Goal: Transaction & Acquisition: Purchase product/service

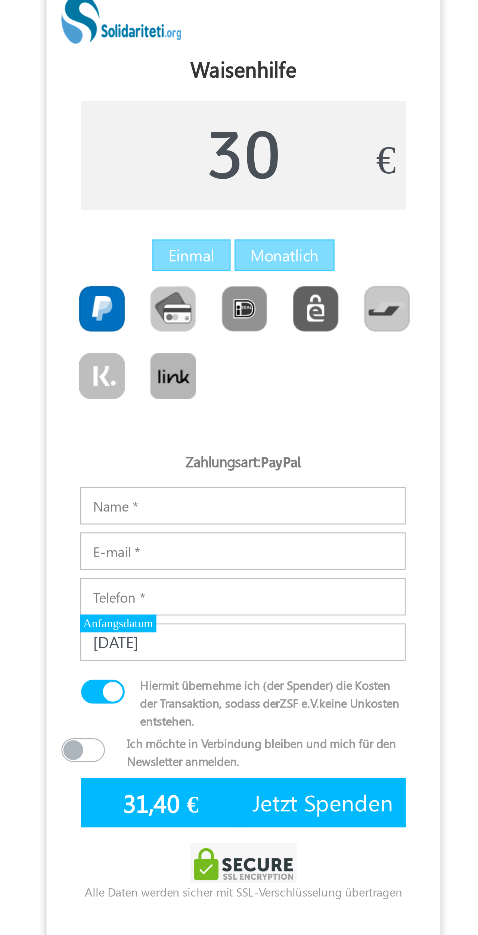
click at [242, 309] on span "Jetzt Spenden" at bounding box center [268, 315] width 53 height 12
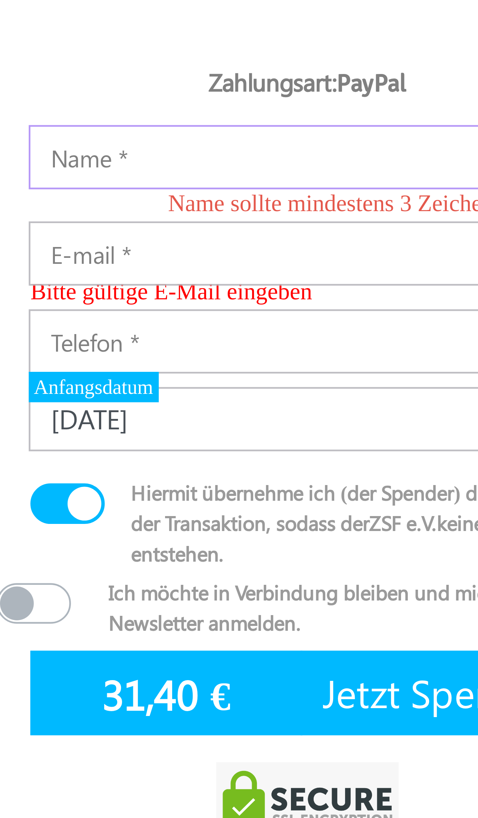
click at [177, 196] on input "Notizen" at bounding box center [238, 203] width 123 height 14
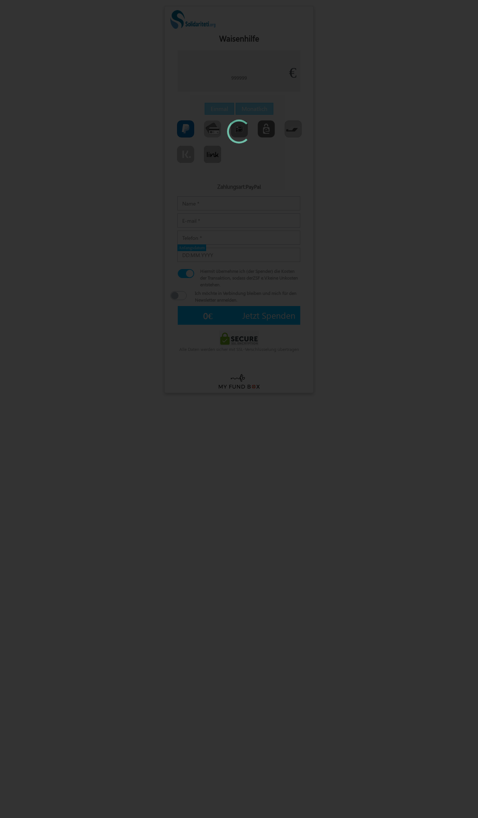
type input "30"
type input "[DATE]"
type input "31,40 €"
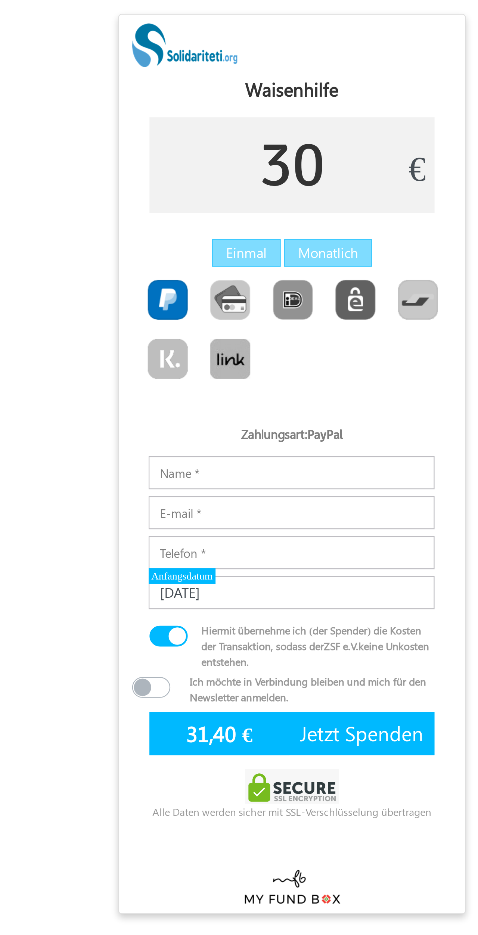
click at [178, 72] on input "30" at bounding box center [239, 70] width 123 height 41
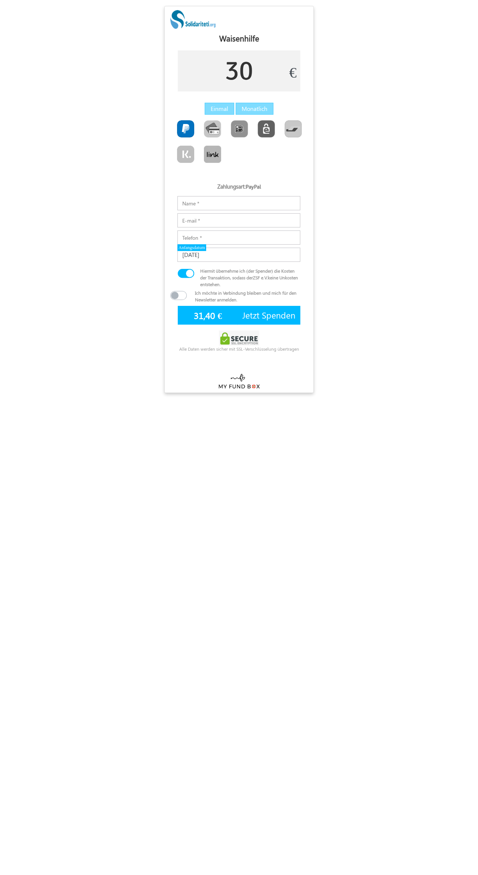
type input "3"
type input "60"
type input "62,45 €"
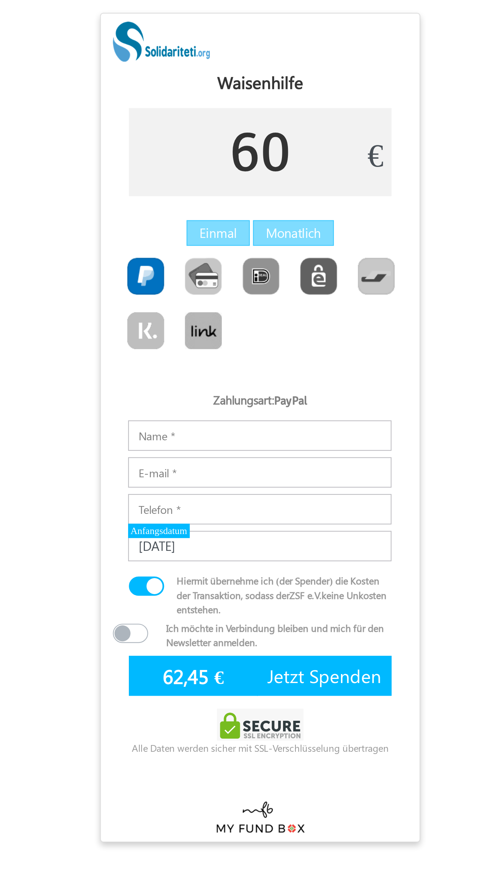
click at [178, 66] on input "60" at bounding box center [239, 70] width 123 height 41
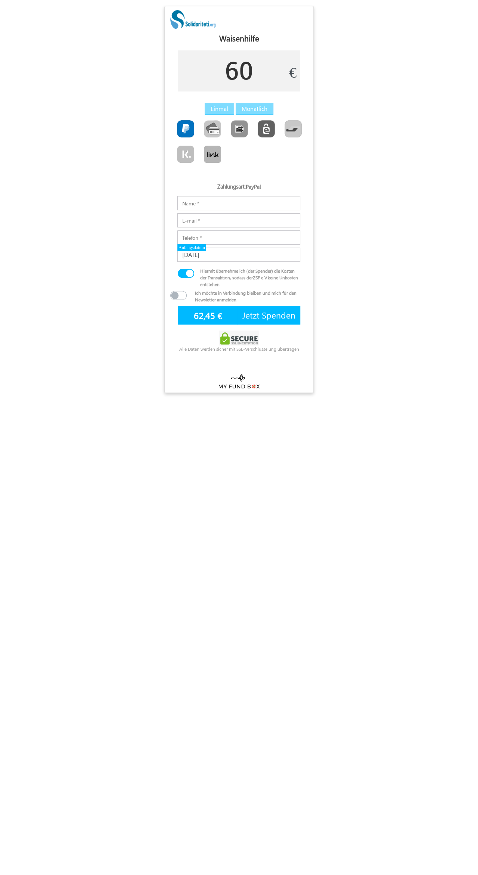
type input "6"
type input "90"
type input "93,50 €"
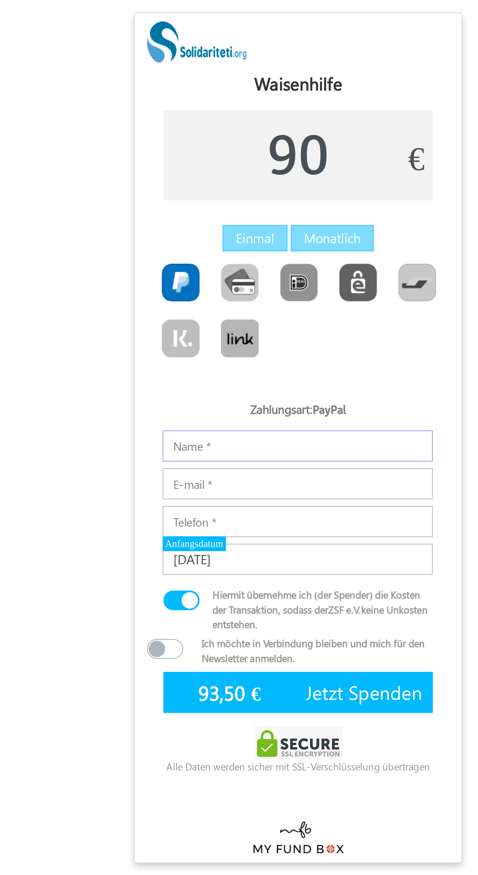
click at [177, 202] on input "Notizen" at bounding box center [238, 203] width 123 height 14
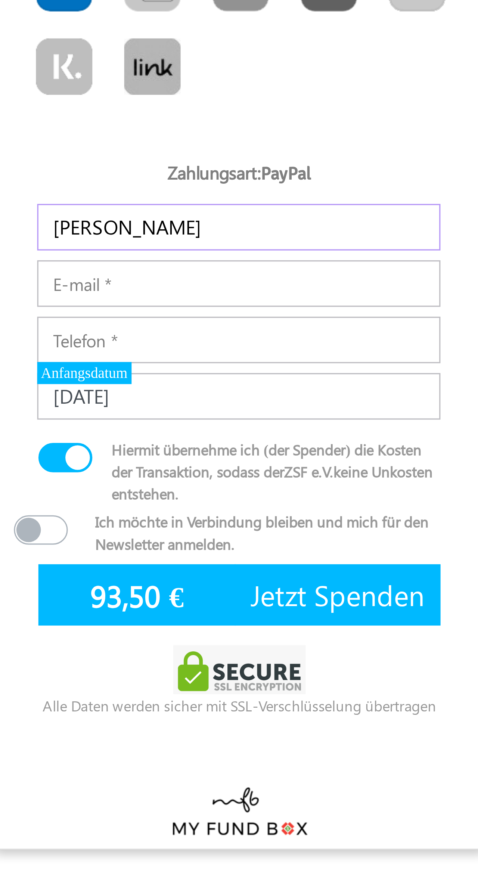
type input "J"
type input "Ismail Jakupi"
click at [177, 213] on input "E-mail" at bounding box center [238, 220] width 123 height 14
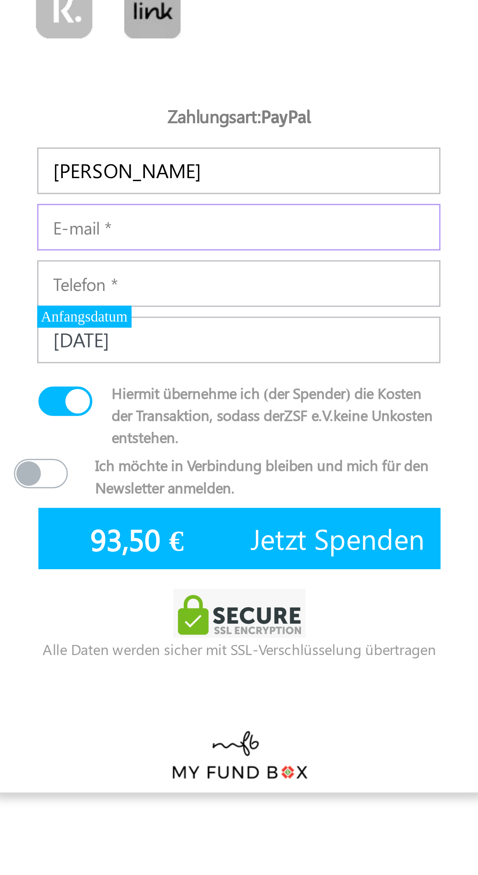
type input "I"
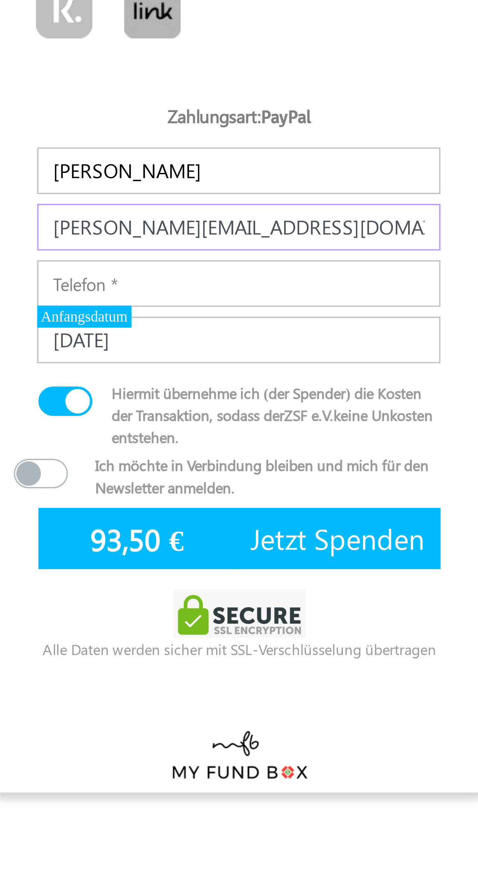
type input "i.jakupi@hotmail.ch"
click at [177, 230] on input "Telefon" at bounding box center [238, 237] width 123 height 14
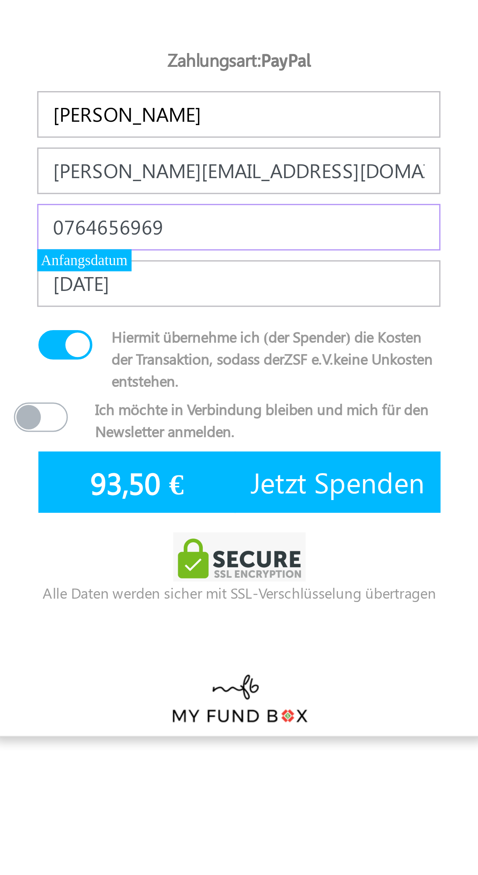
type input "0764656969"
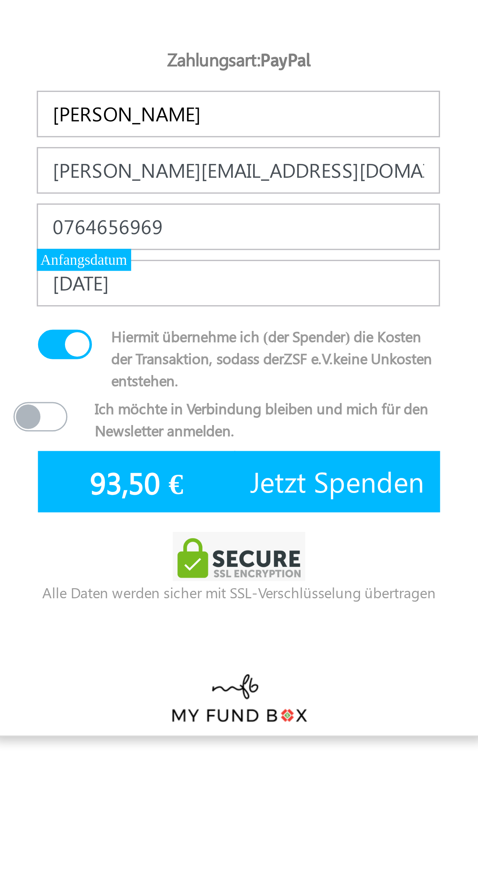
click at [242, 309] on span "Jetzt Spenden" at bounding box center [268, 315] width 53 height 12
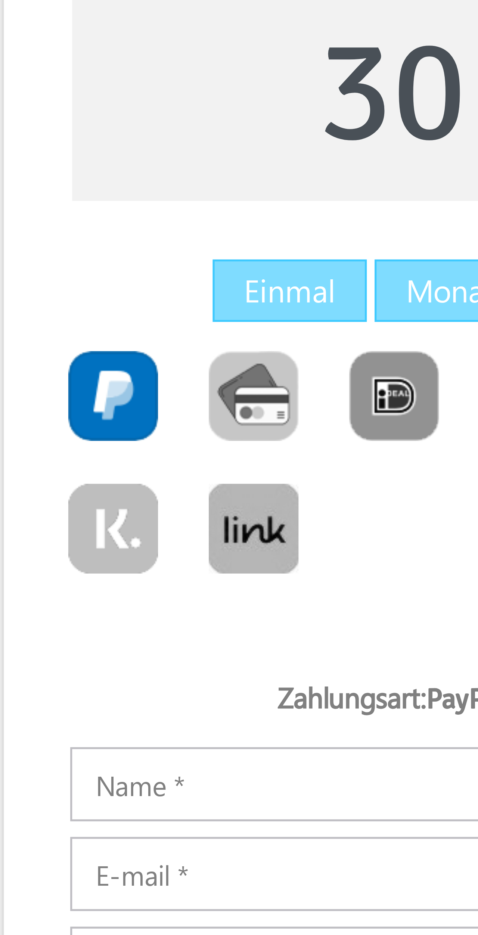
click at [204, 120] on img "Toolbar with button groups" at bounding box center [212, 128] width 17 height 17
click at [204, 120] on input "Toolbar with button groups" at bounding box center [206, 122] width 5 height 5
radio input "true"
type input "31,30 €"
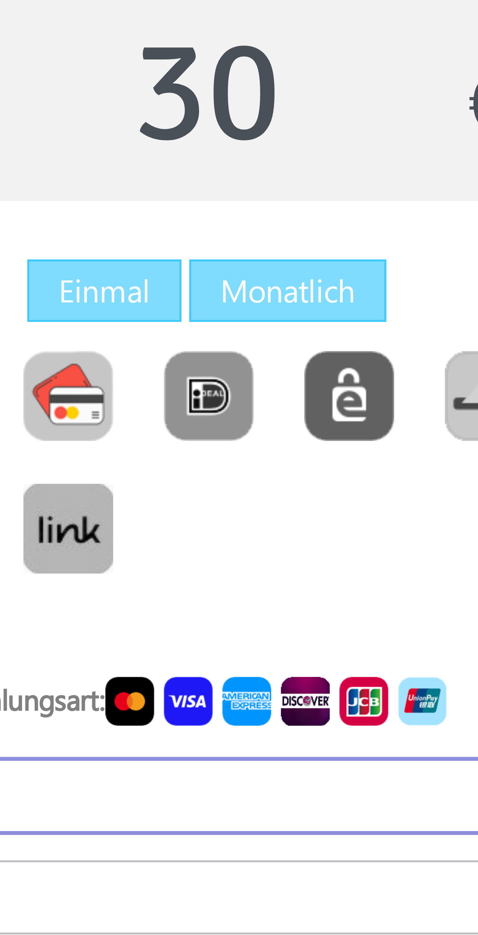
click at [205, 103] on label "Einmal" at bounding box center [220, 109] width 30 height 12
click at [211, 104] on input "Einmal" at bounding box center [213, 106] width 5 height 5
radio input "true"
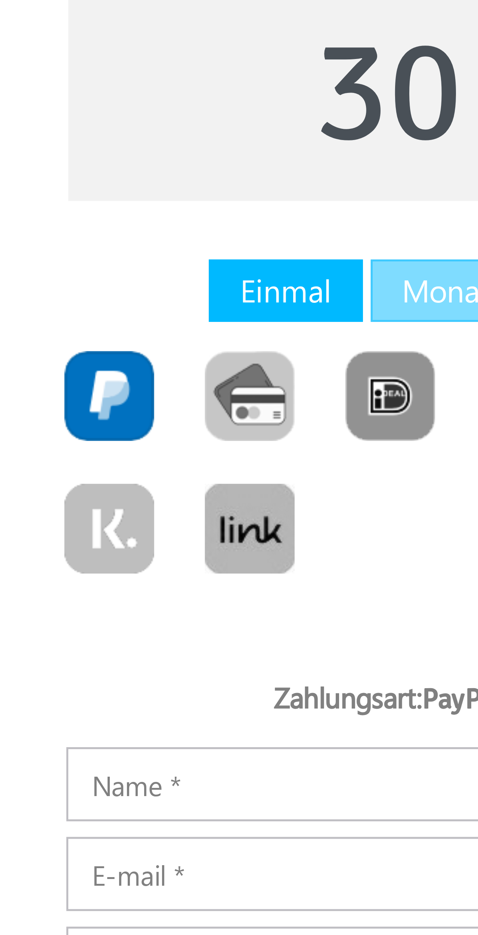
click at [204, 120] on img "Toolbar with button groups" at bounding box center [212, 128] width 17 height 17
click at [204, 120] on input "Toolbar with button groups" at bounding box center [206, 122] width 5 height 5
type input "31,30 €"
radio input "true"
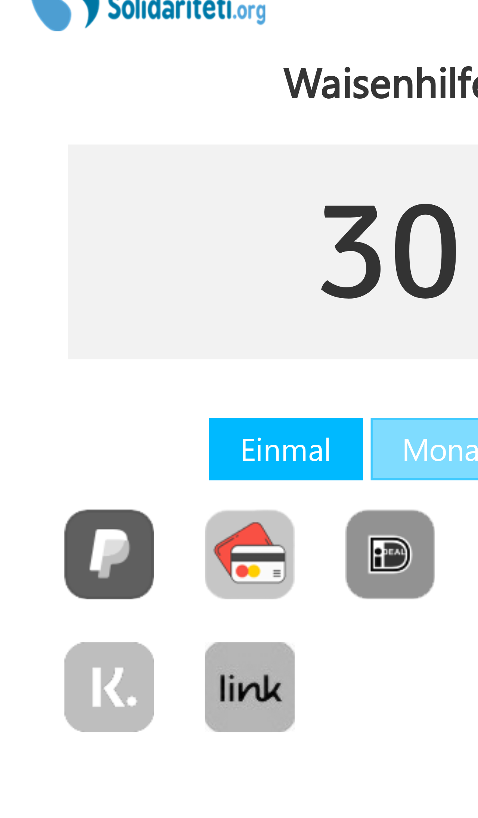
click at [178, 50] on input "30" at bounding box center [239, 70] width 123 height 41
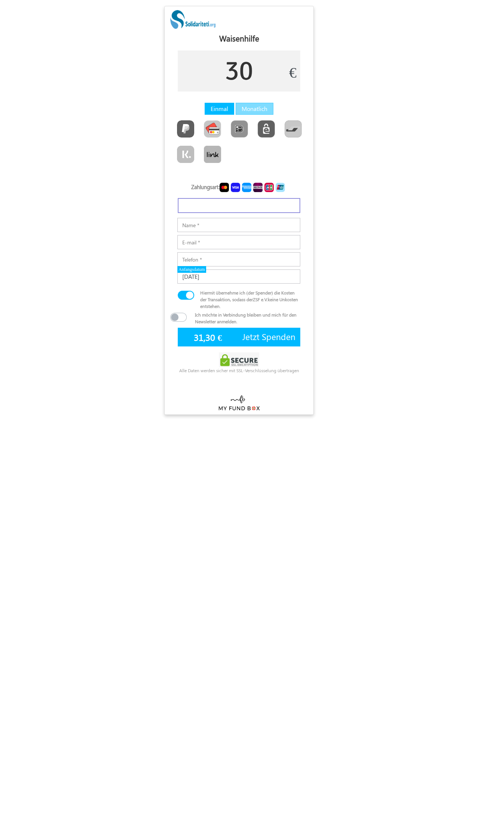
click at [255, 74] on input "30" at bounding box center [239, 70] width 123 height 41
type input "3"
type input "90"
type input "93,40 €"
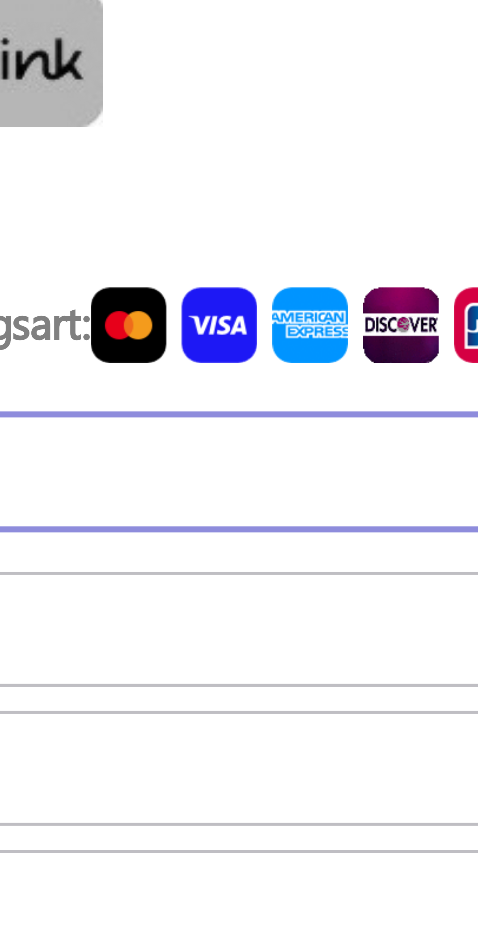
click at [220, 183] on img at bounding box center [224, 187] width 9 height 9
